Goal: Information Seeking & Learning: Learn about a topic

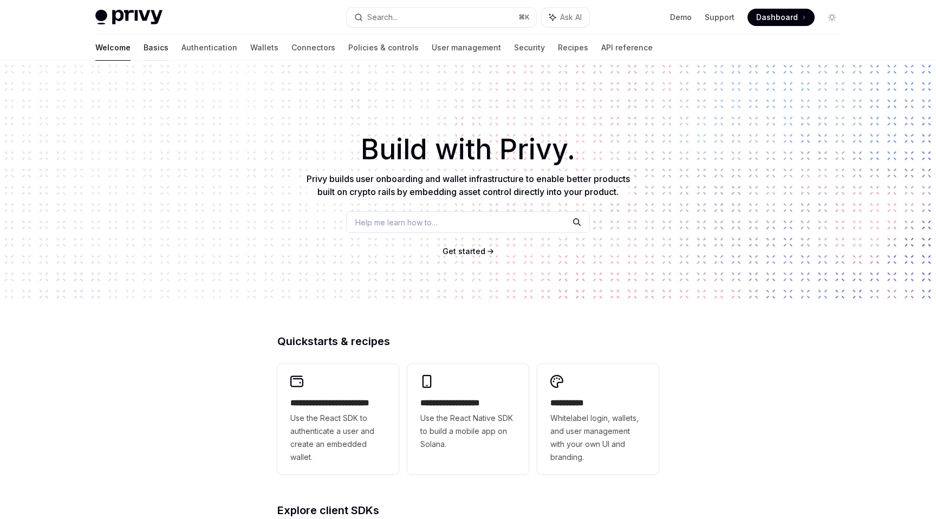
click at [144, 49] on link "Basics" at bounding box center [156, 48] width 25 height 26
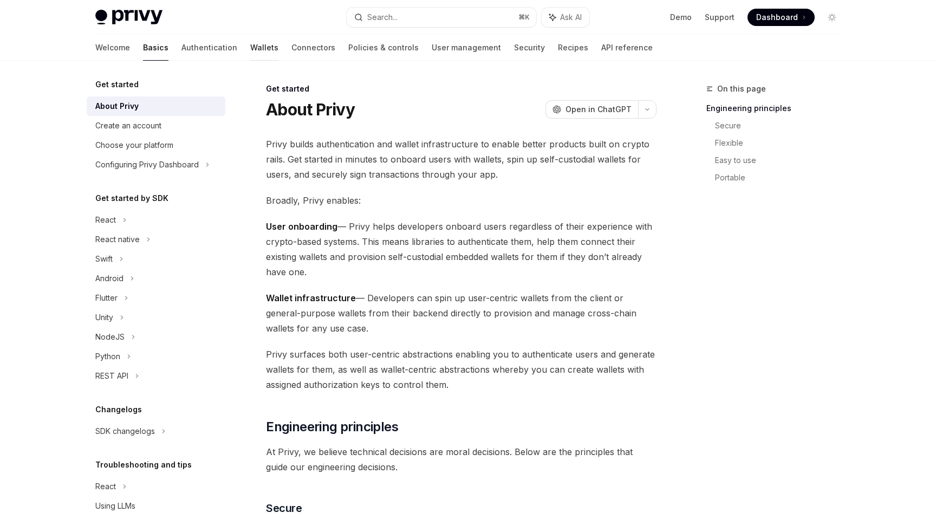
click at [250, 47] on link "Wallets" at bounding box center [264, 48] width 28 height 26
type textarea "*"
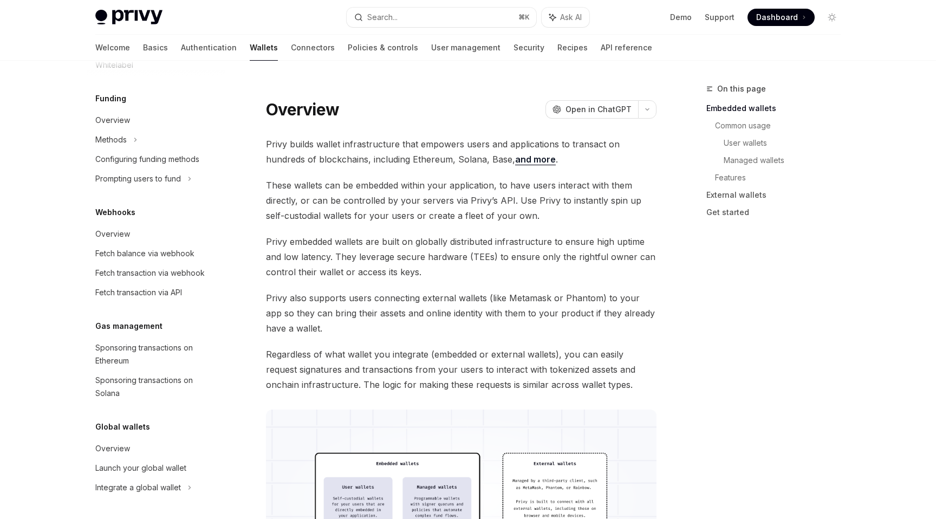
scroll to position [9, 0]
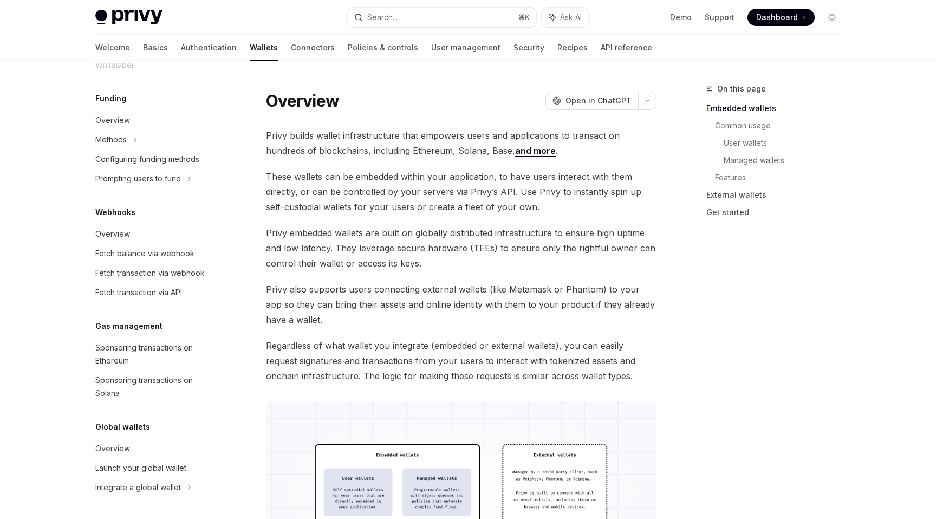
click at [371, 136] on span "Privy builds wallet infrastructure that empowers users and applications to tran…" at bounding box center [461, 143] width 390 height 30
click at [374, 152] on span "Privy builds wallet infrastructure that empowers users and applications to tran…" at bounding box center [461, 143] width 390 height 30
click at [366, 191] on span "These wallets can be embedded within your application, to have users interact w…" at bounding box center [461, 191] width 390 height 45
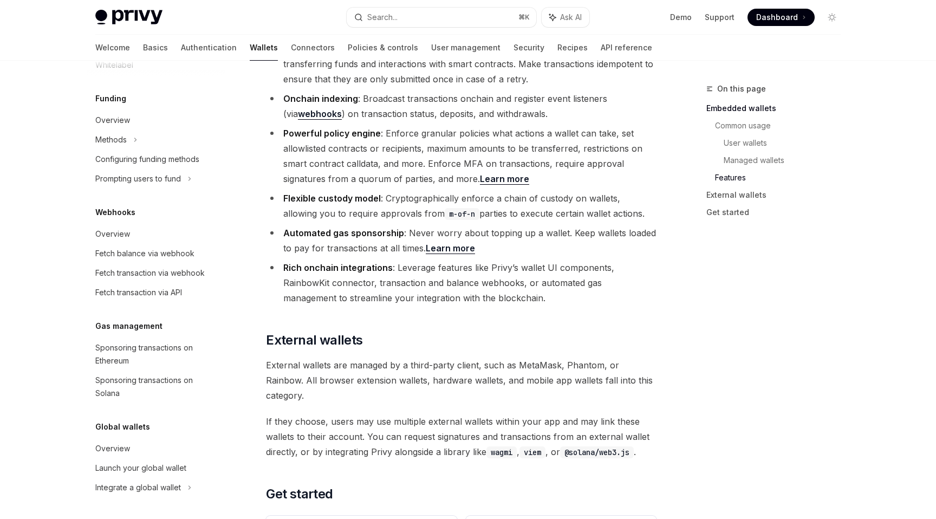
scroll to position [1338, 0]
